Goal: Complete application form: Complete application form

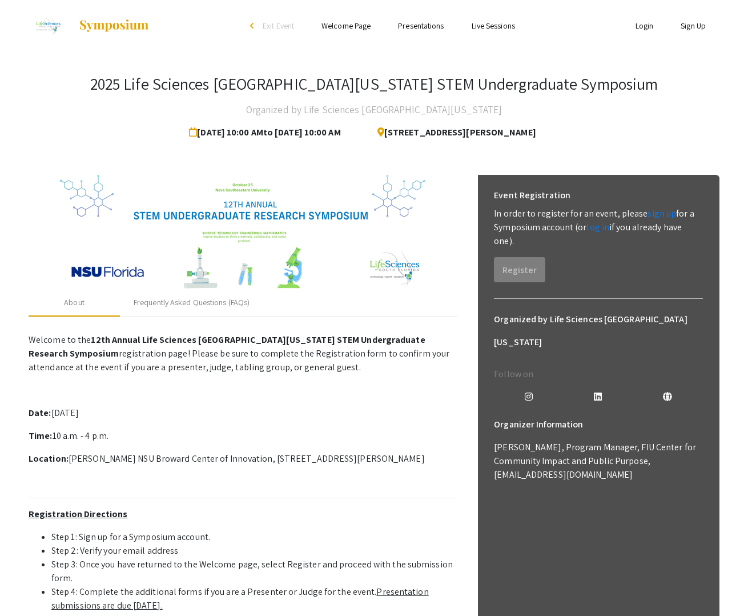
scroll to position [206, 0]
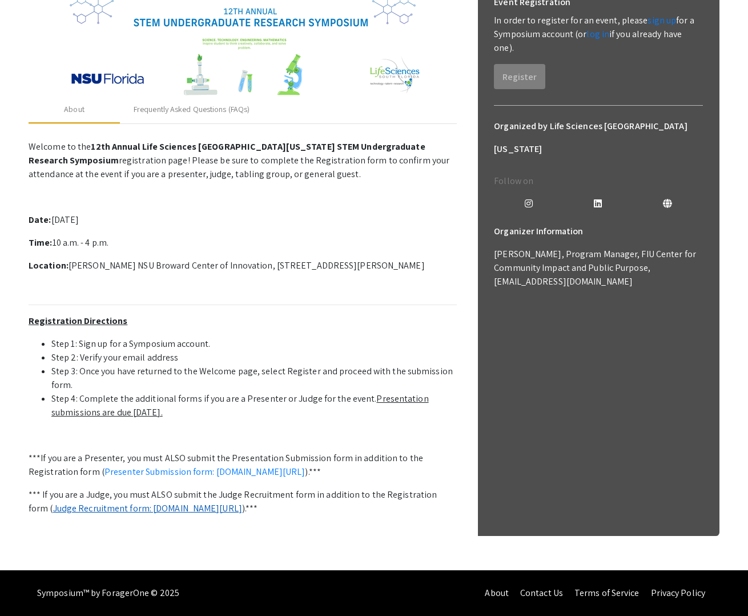
click at [242, 502] on link "Judge Recruitment form: [DOMAIN_NAME][URL]" at bounding box center [147, 508] width 189 height 12
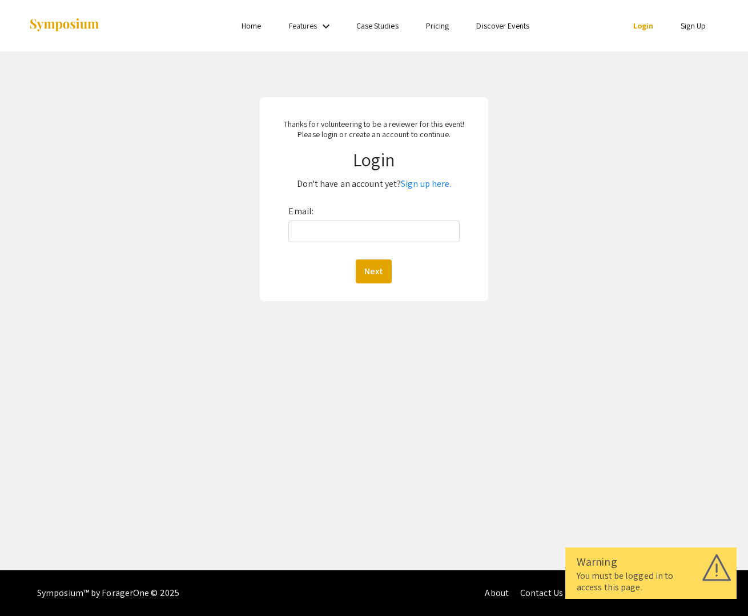
click at [701, 28] on link "Sign Up" at bounding box center [693, 26] width 25 height 10
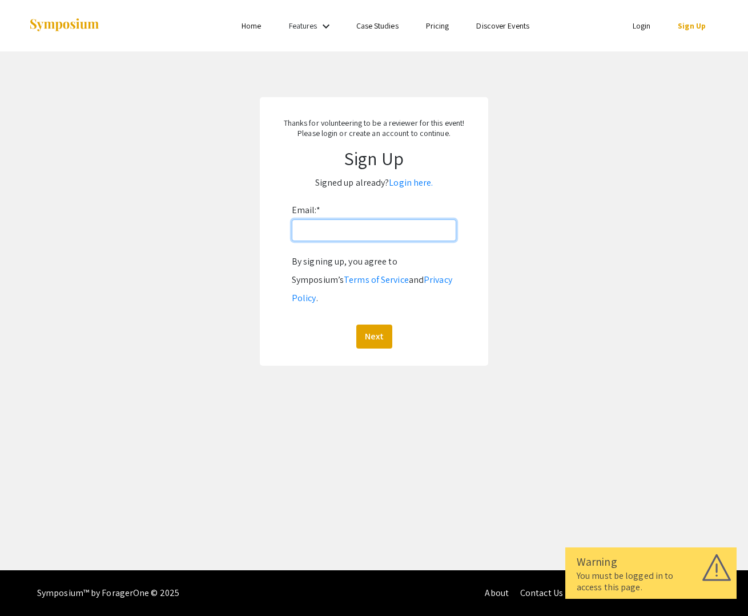
click at [389, 231] on input "Email: *" at bounding box center [374, 230] width 164 height 22
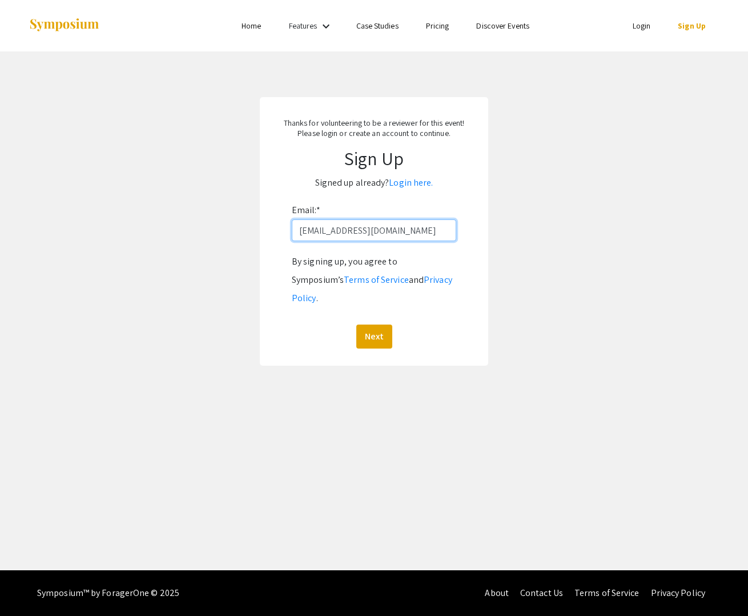
click at [359, 229] on input "[EMAIL_ADDRESS][DOMAIN_NAME]" at bounding box center [374, 230] width 164 height 22
type input "[EMAIL_ADDRESS][DOMAIN_NAME]"
click at [373, 328] on button "Next" at bounding box center [374, 336] width 36 height 24
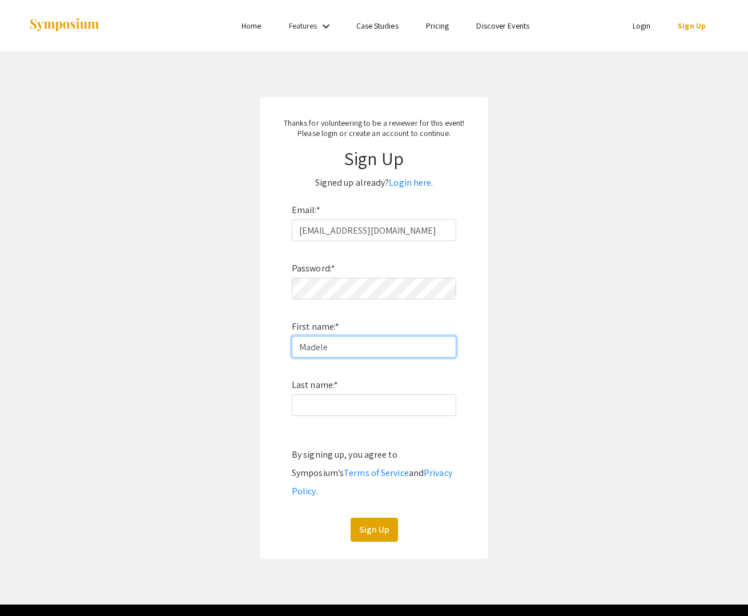
type input "[PERSON_NAME]"
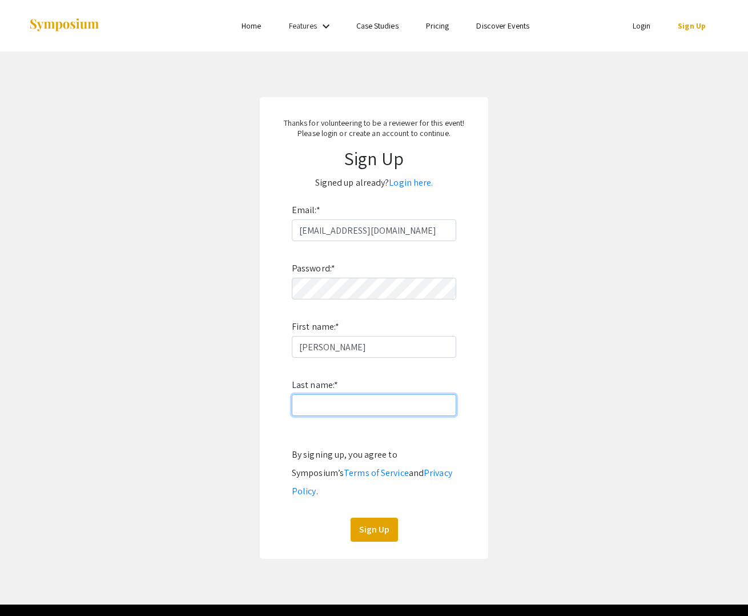
type input "[PERSON_NAME]"
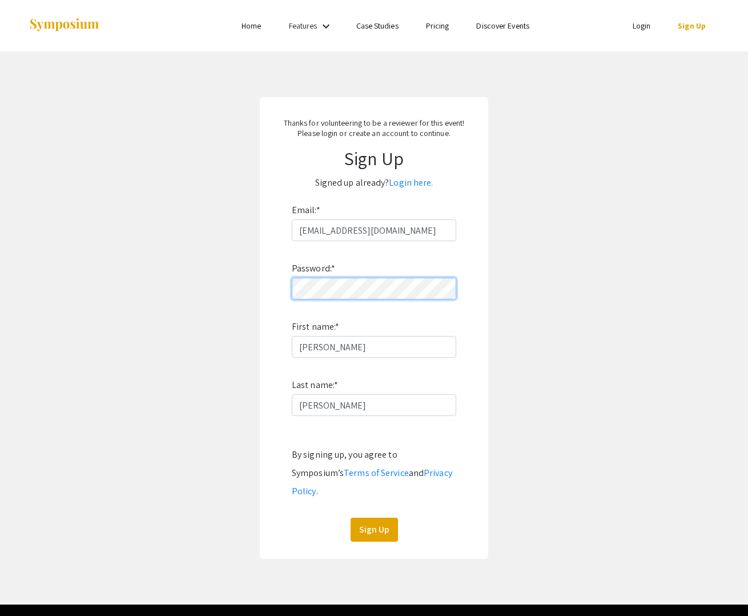
click at [223, 295] on app-signup "Thanks for volunteering to be a reviewer for this event! Please login or create…" at bounding box center [374, 327] width 748 height 461
drag, startPoint x: 579, startPoint y: 451, endPoint x: 567, endPoint y: 452, distance: 12.0
click at [578, 451] on app-signup "Thanks for volunteering to be a reviewer for this event! Please login or create…" at bounding box center [374, 327] width 748 height 461
click at [367, 519] on button "Sign Up" at bounding box center [374, 529] width 47 height 24
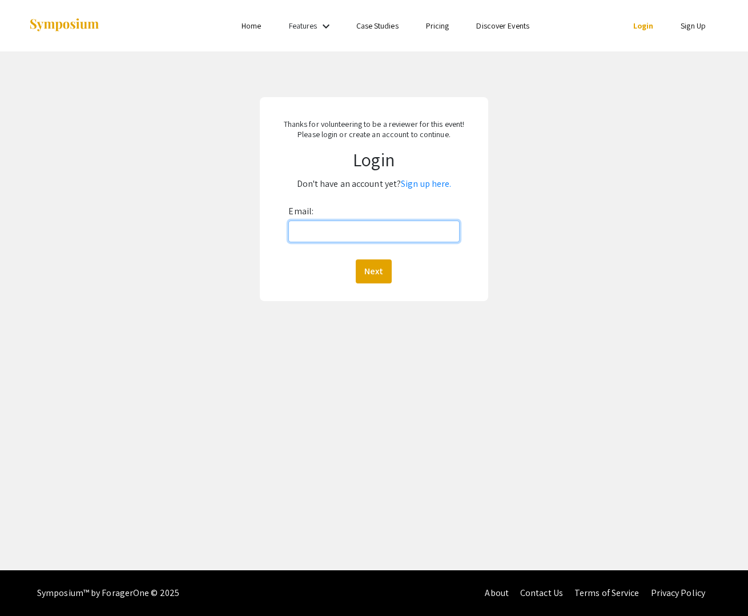
click at [408, 232] on input "Email:" at bounding box center [373, 231] width 171 height 22
type input "[EMAIL_ADDRESS][DOMAIN_NAME]"
click at [379, 266] on button "Next" at bounding box center [374, 271] width 36 height 24
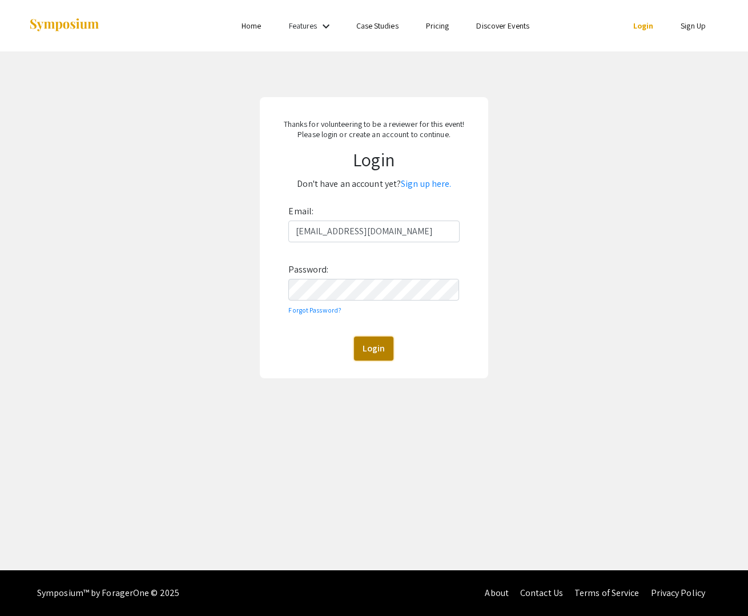
click at [374, 345] on button "Login" at bounding box center [373, 348] width 39 height 24
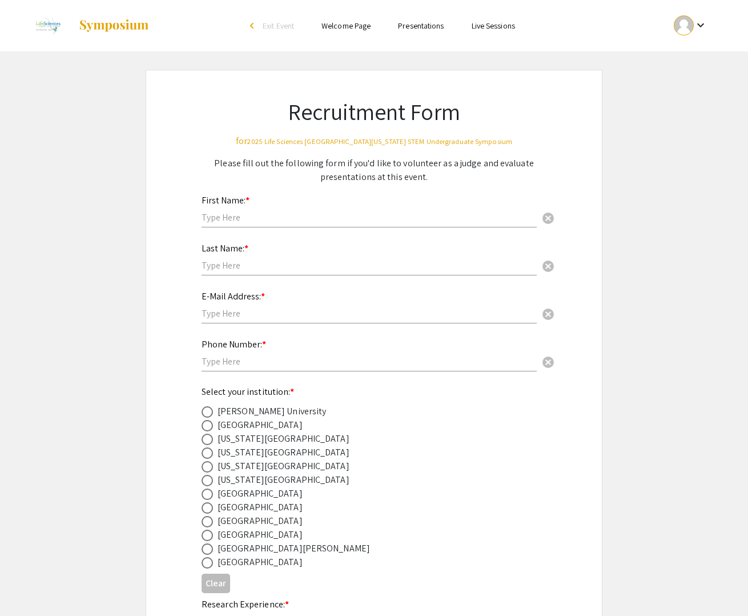
click at [301, 218] on input "text" at bounding box center [369, 217] width 335 height 12
type input "[PERSON_NAME]"
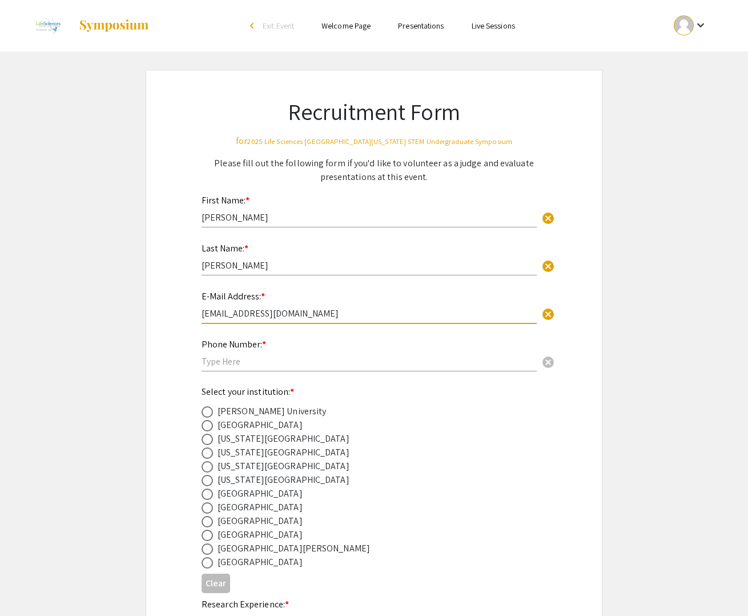
type input "[EMAIL_ADDRESS][DOMAIN_NAME]"
type input "2152086950"
click at [206, 564] on span at bounding box center [207, 562] width 11 height 11
click at [206, 564] on input "radio" at bounding box center [207, 562] width 11 height 11
radio input "true"
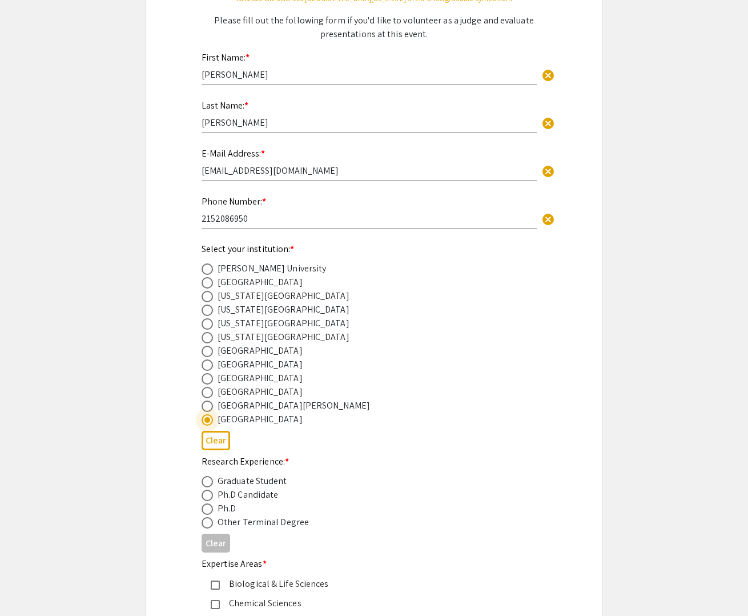
scroll to position [152, 0]
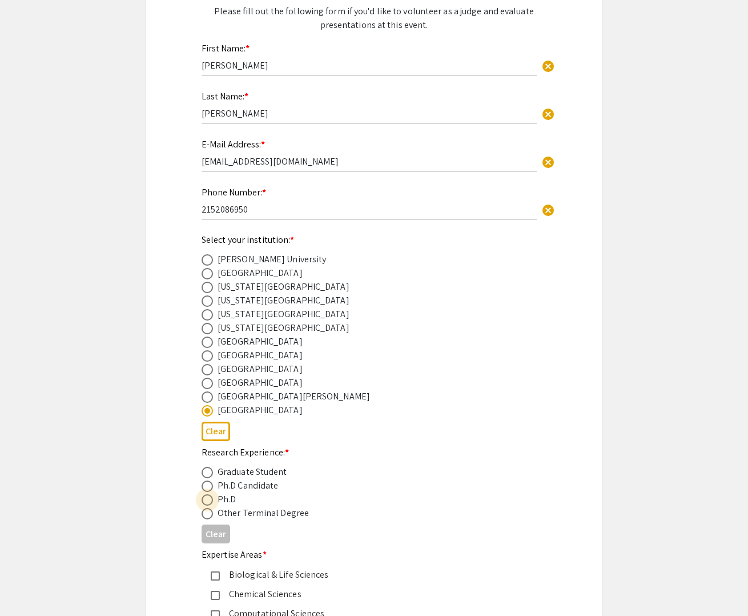
click at [208, 505] on span at bounding box center [207, 499] width 11 height 11
click at [208, 505] on input "radio" at bounding box center [207, 499] width 11 height 11
radio input "true"
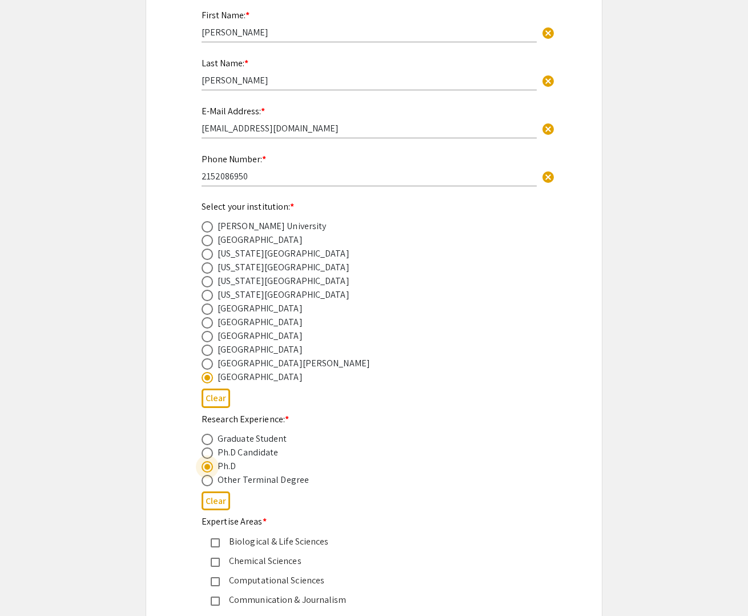
scroll to position [192, 0]
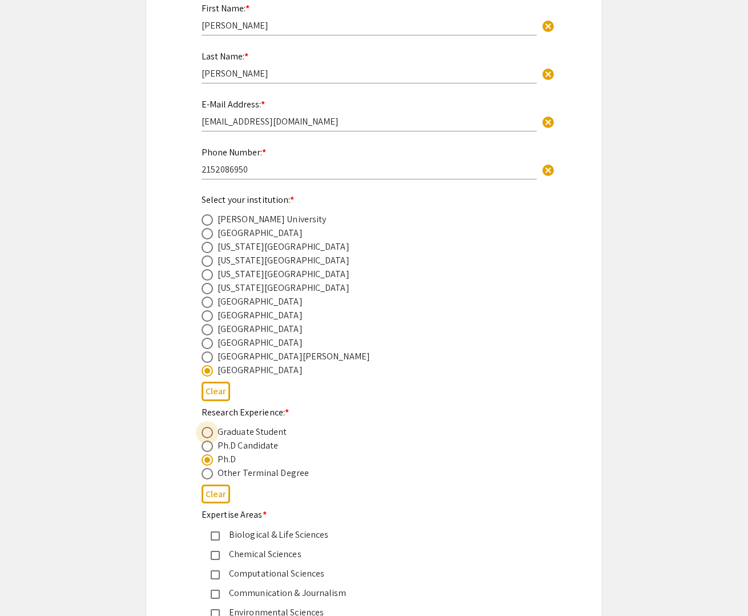
click at [209, 438] on span at bounding box center [207, 432] width 11 height 11
click at [209, 438] on input "radio" at bounding box center [207, 432] width 11 height 11
radio input "true"
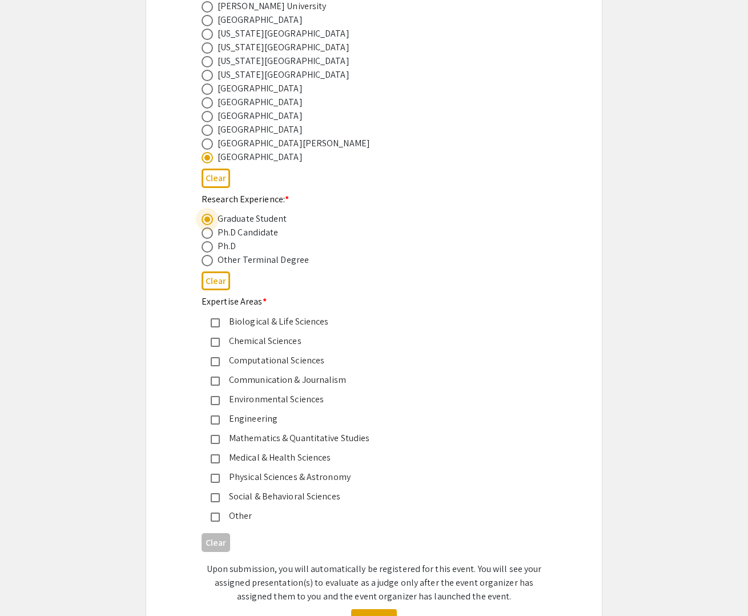
scroll to position [407, 0]
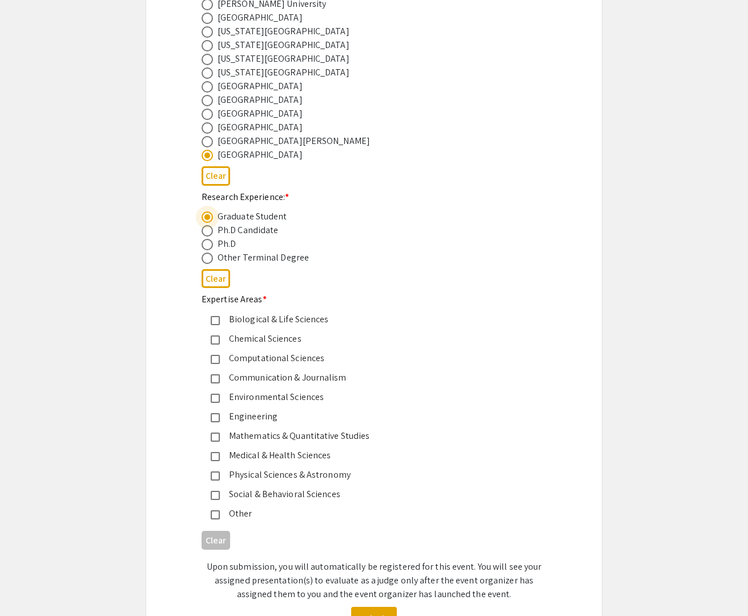
click at [217, 323] on mat-pseudo-checkbox at bounding box center [215, 320] width 9 height 9
click at [218, 458] on mat-pseudo-checkbox at bounding box center [215, 456] width 9 height 9
click at [213, 499] on mat-pseudo-checkbox at bounding box center [215, 495] width 9 height 9
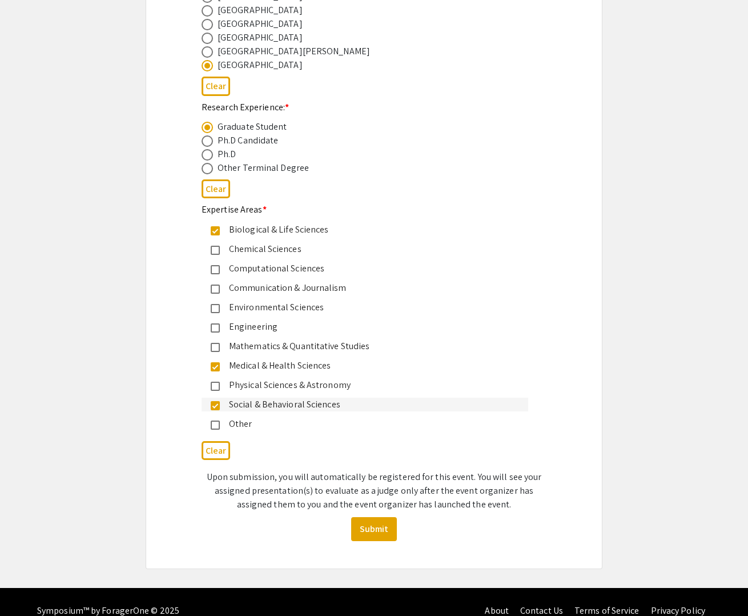
scroll to position [505, 0]
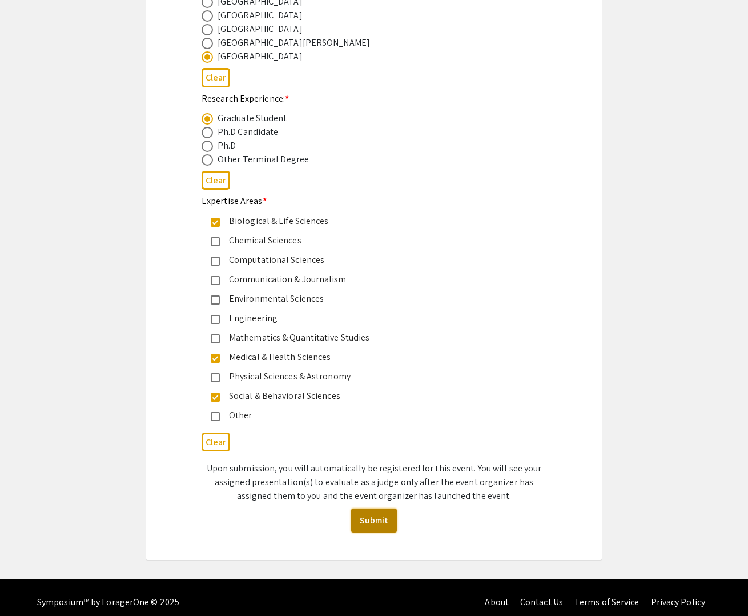
click at [377, 523] on button "Submit" at bounding box center [374, 520] width 46 height 24
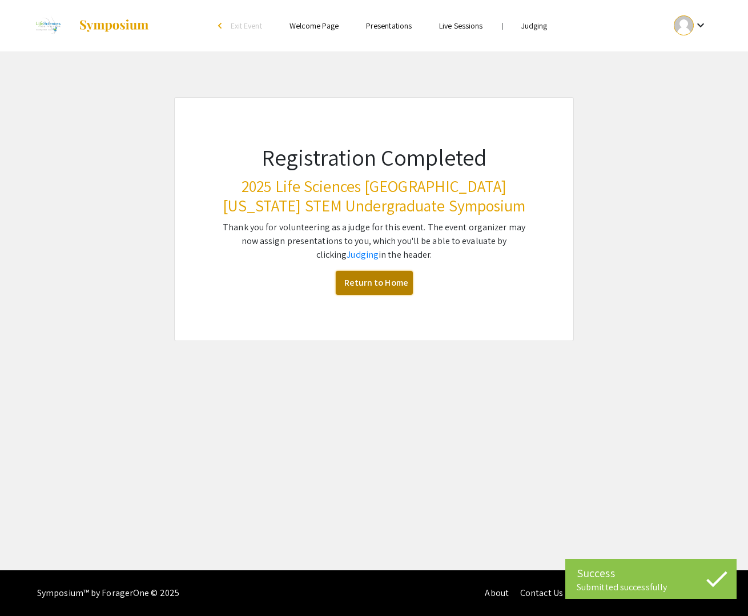
click at [399, 279] on link "Return to Home" at bounding box center [374, 283] width 77 height 24
